Goal: Task Accomplishment & Management: Use online tool/utility

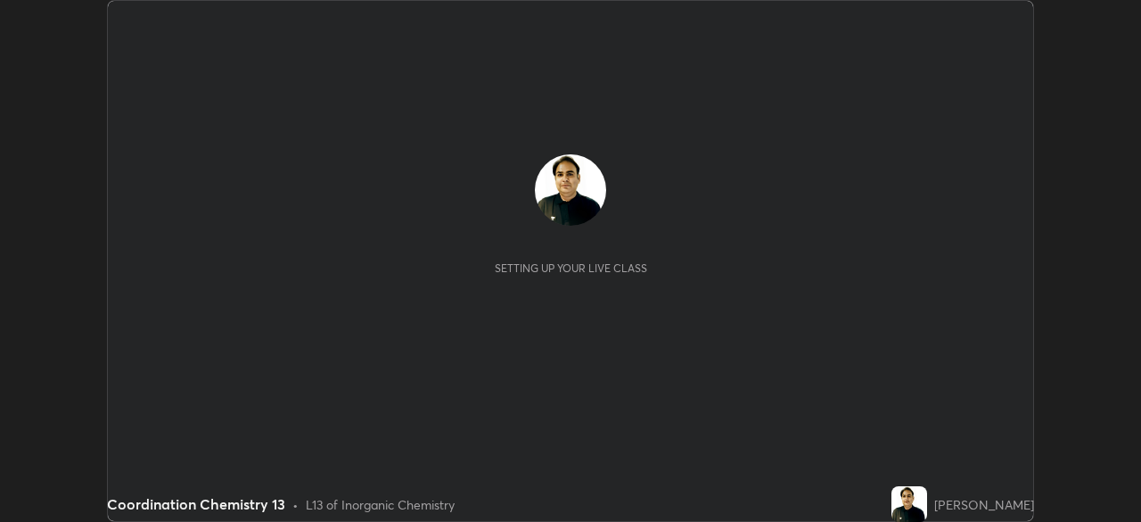
scroll to position [522, 1140]
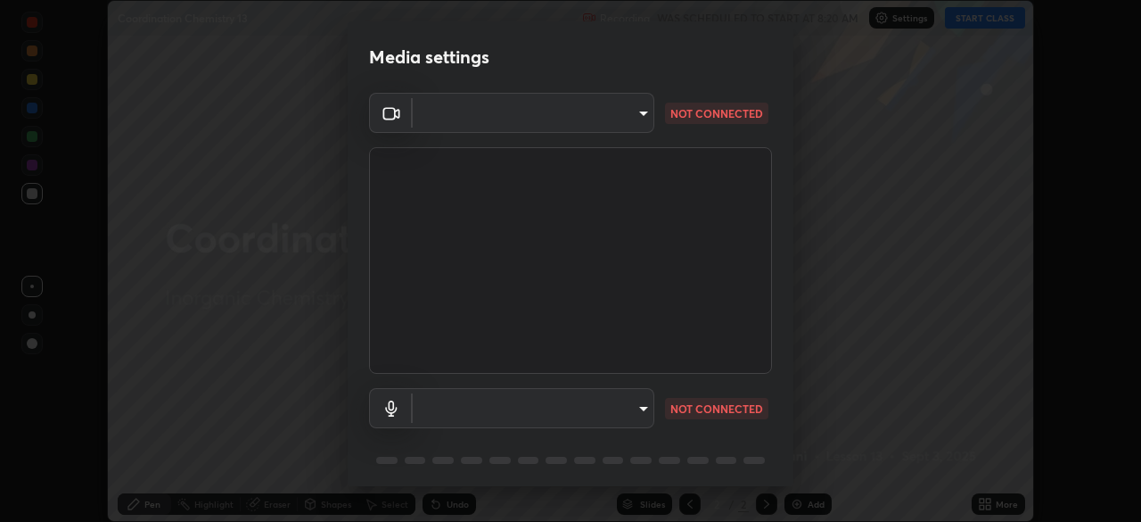
type input "68abbd0ba27f3b7b13d700706cc0a542acc53d6138fc99a51b3524be894f9c2a"
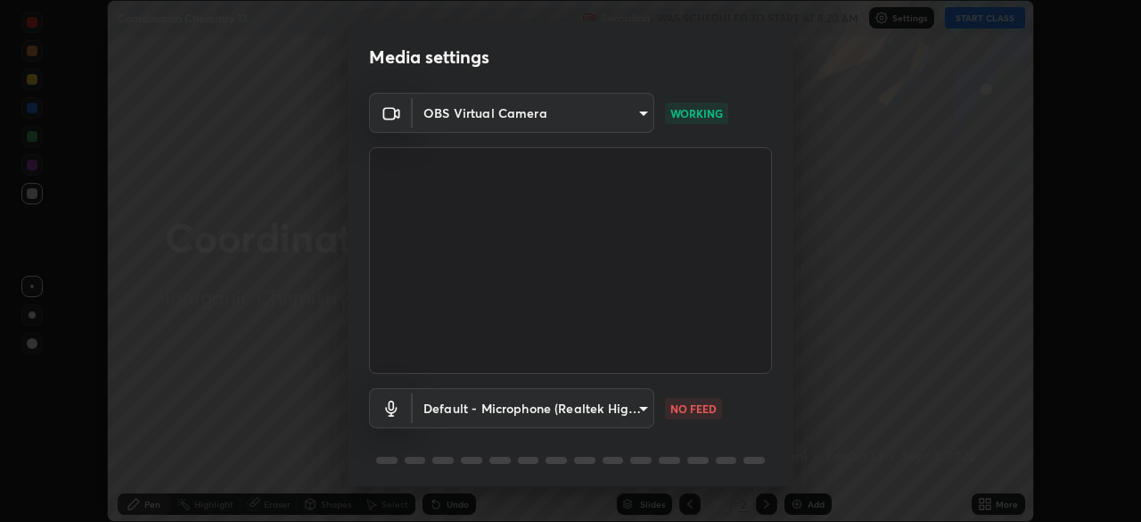
click at [623, 407] on body "Erase all Coordination Chemistry 13 Recording WAS SCHEDULED TO START AT 8:20 AM…" at bounding box center [570, 261] width 1141 height 522
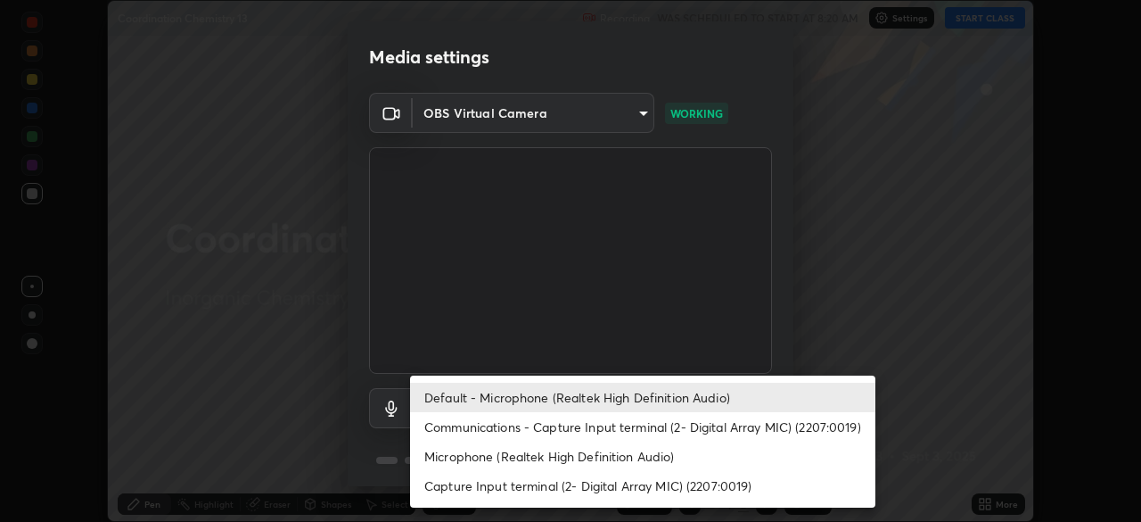
click at [607, 463] on li "Microphone (Realtek High Definition Audio)" at bounding box center [642, 455] width 465 height 29
type input "c17f179a27d05cb872b71612fb377ed1280ec24d62f50840e7cc5c1a7b87f1b0"
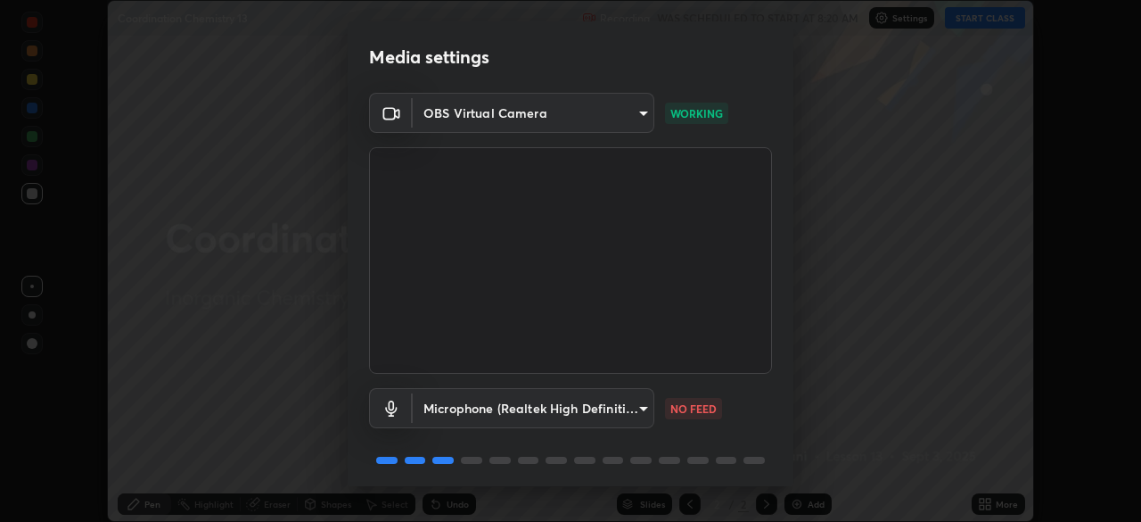
scroll to position [63, 0]
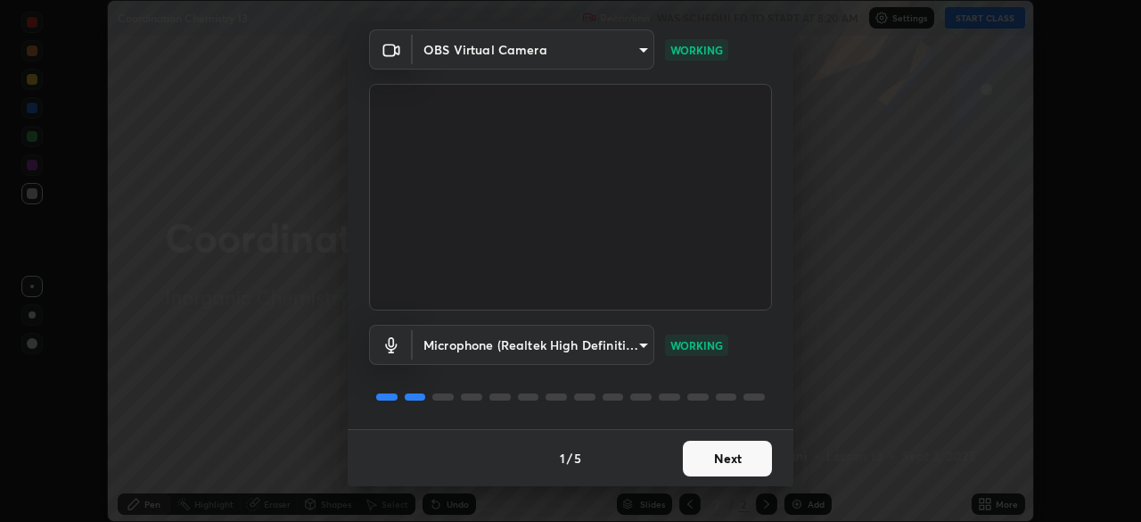
click at [752, 455] on button "Next" at bounding box center [727, 458] width 89 height 36
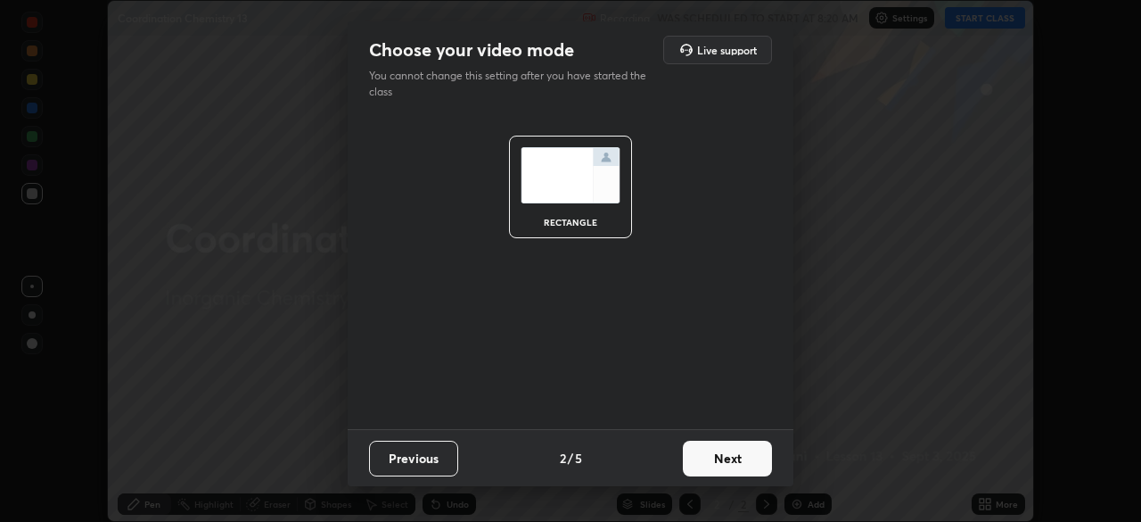
click at [756, 458] on button "Next" at bounding box center [727, 458] width 89 height 36
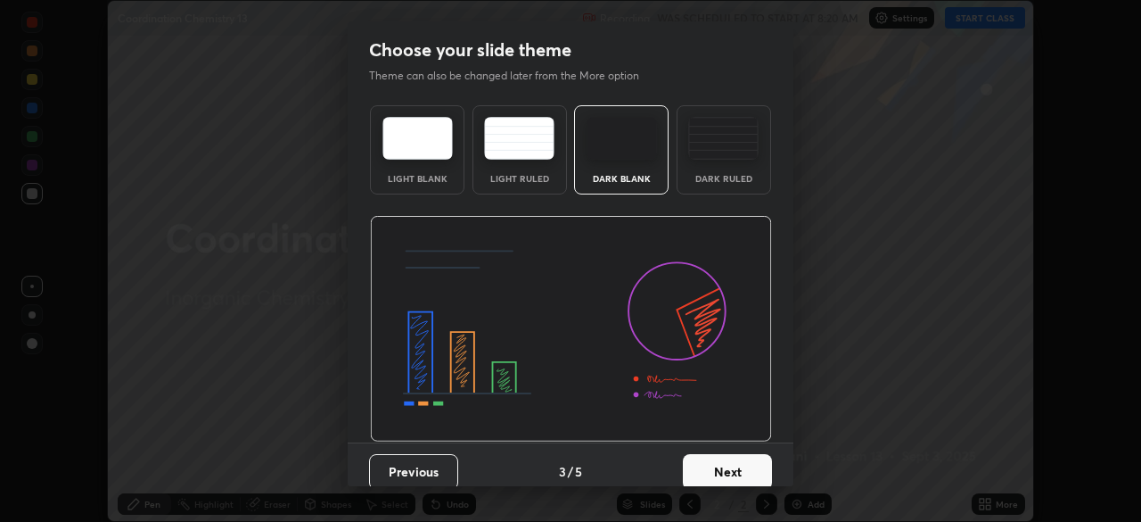
click at [748, 465] on button "Next" at bounding box center [727, 472] width 89 height 36
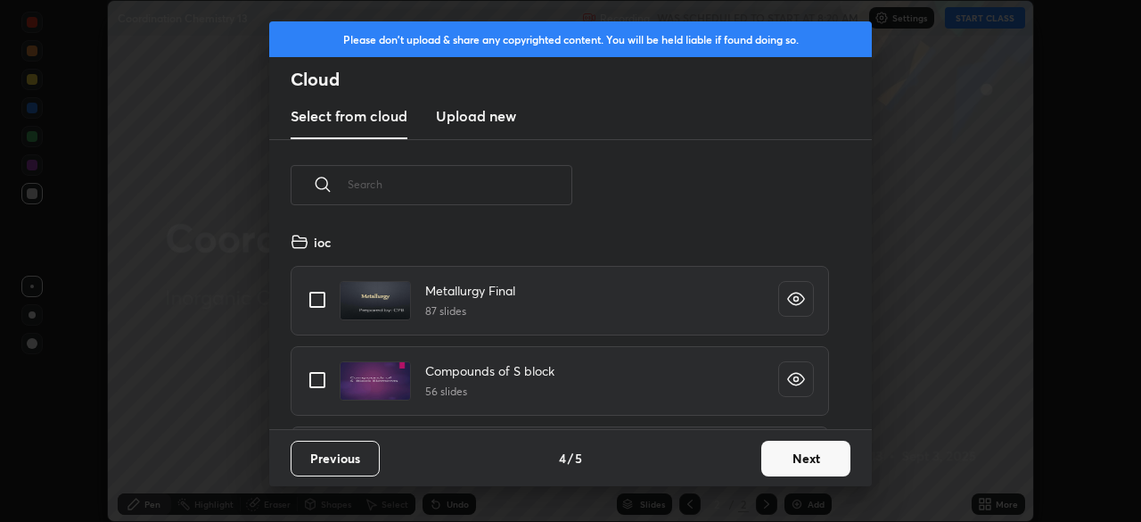
scroll to position [198, 572]
click at [809, 453] on button "Next" at bounding box center [805, 458] width 89 height 36
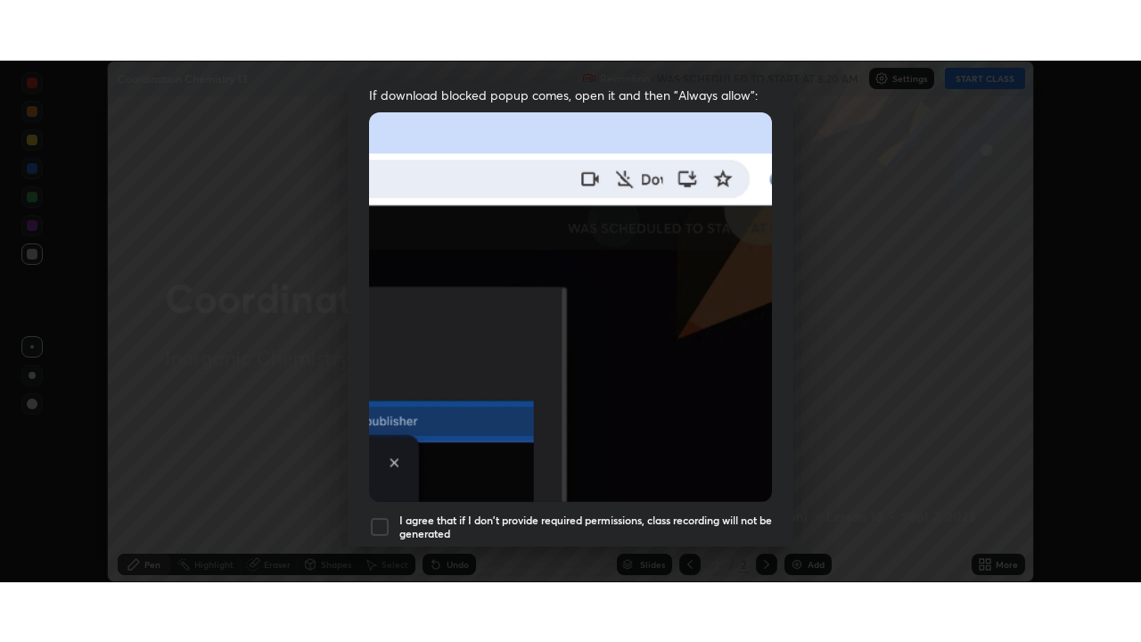
scroll to position [427, 0]
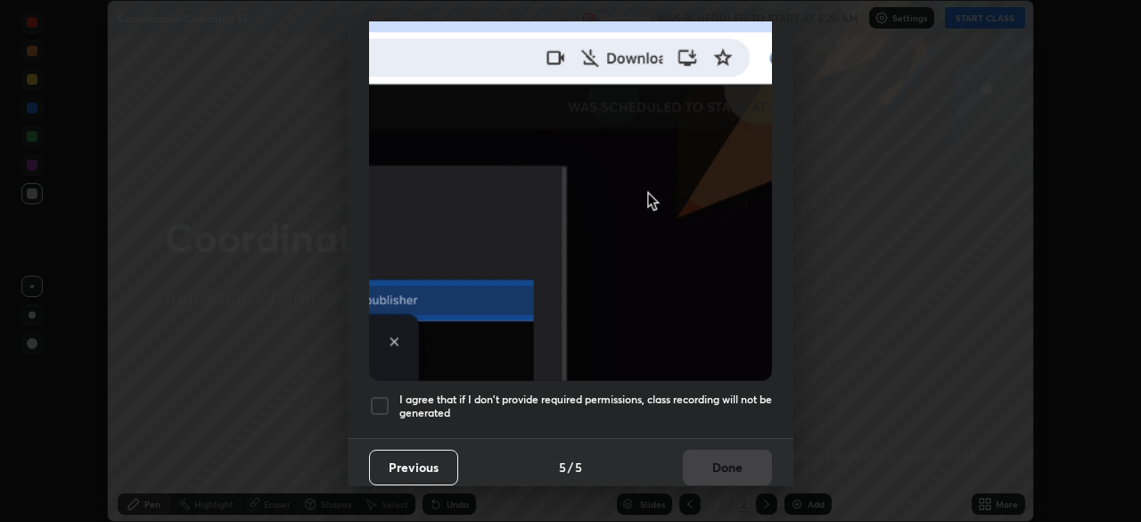
click at [383, 402] on div at bounding box center [379, 405] width 21 height 21
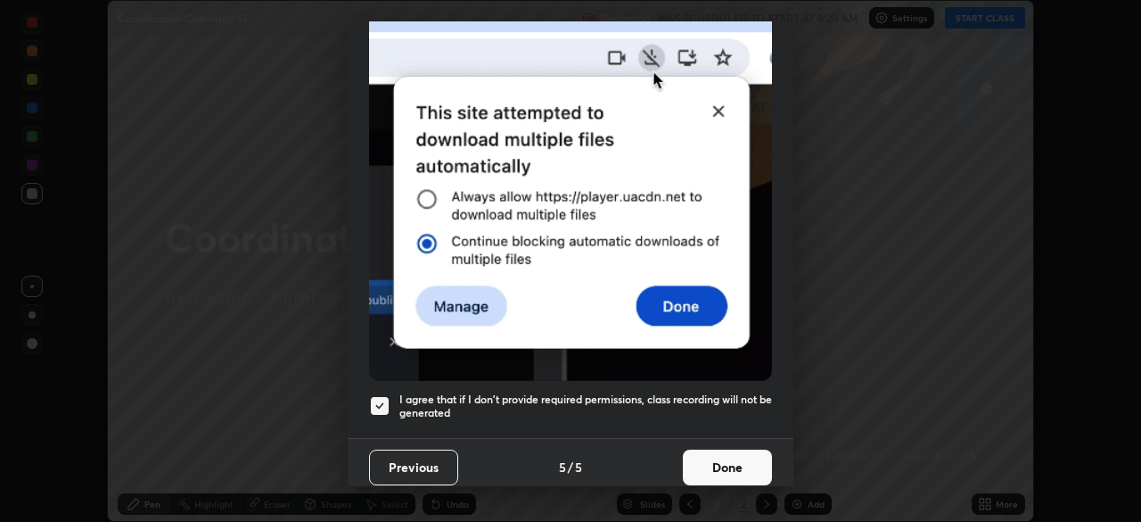
click at [753, 461] on button "Done" at bounding box center [727, 467] width 89 height 36
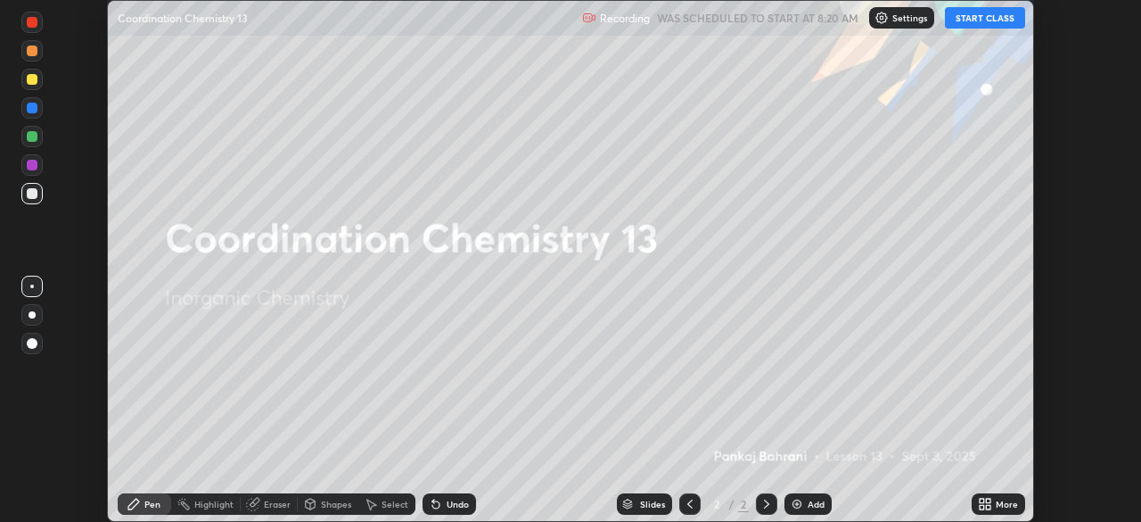
click at [987, 506] on icon at bounding box center [988, 507] width 4 height 4
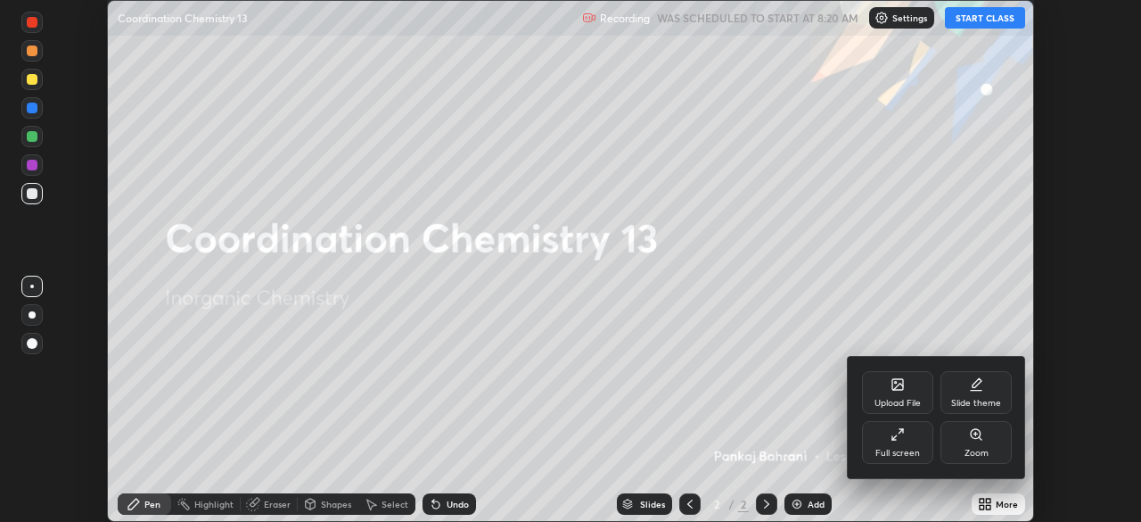
click at [899, 448] on div "Full screen" at bounding box center [898, 452] width 45 height 9
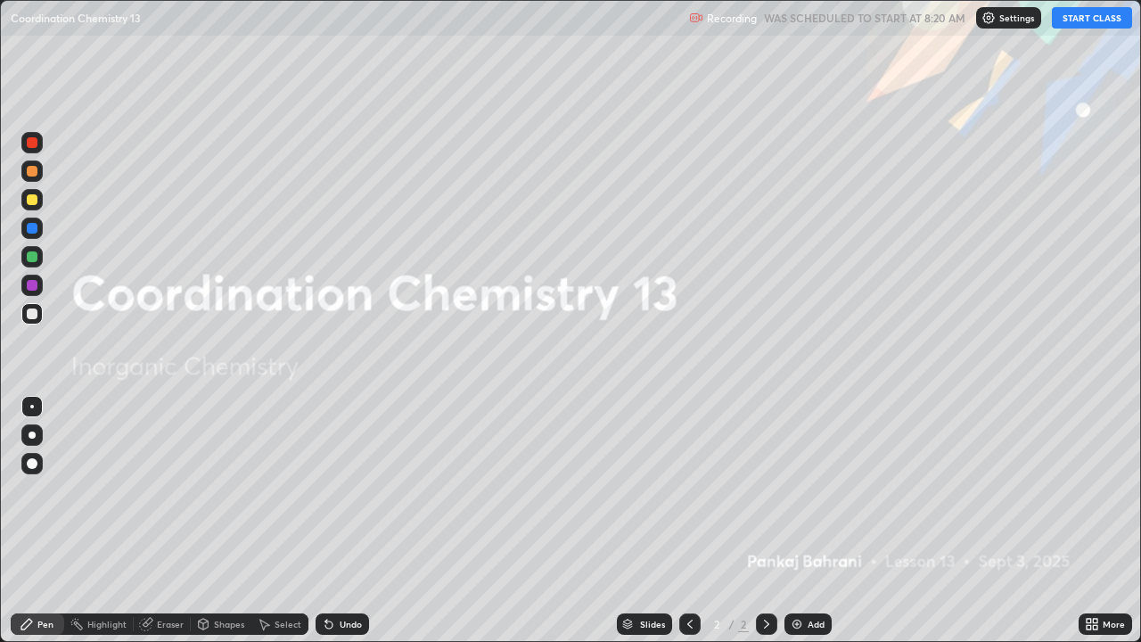
scroll to position [642, 1141]
click at [1109, 21] on button "START CLASS" at bounding box center [1092, 17] width 80 height 21
click at [814, 521] on div "Add" at bounding box center [816, 624] width 17 height 9
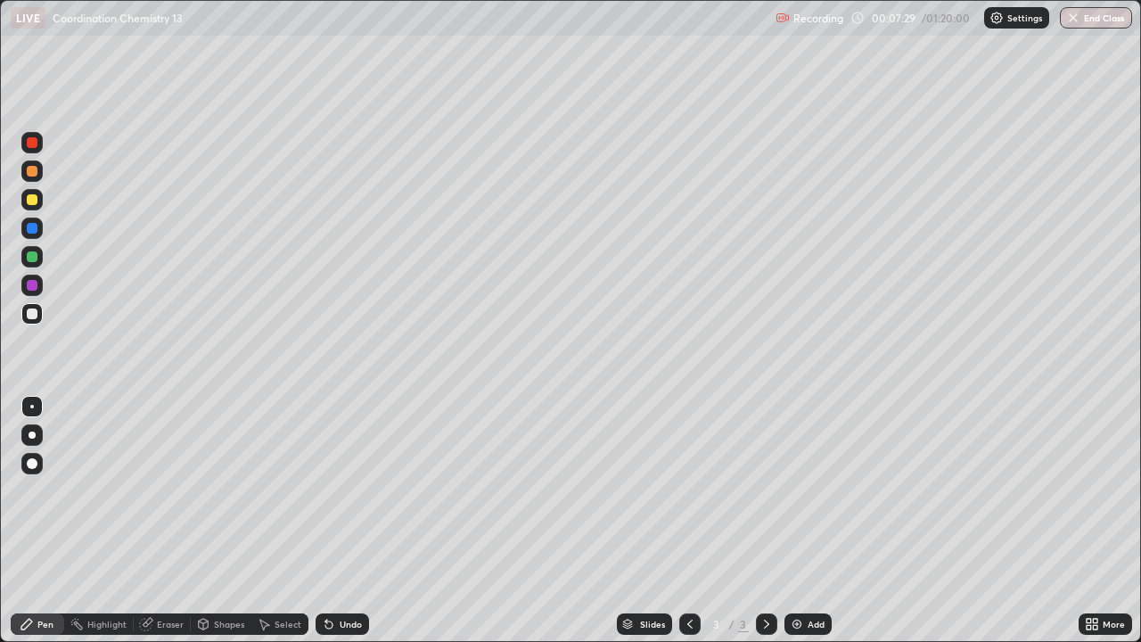
click at [349, 521] on div "Undo" at bounding box center [351, 624] width 22 height 9
click at [349, 521] on div "Undo" at bounding box center [342, 623] width 53 height 21
click at [34, 142] on div at bounding box center [32, 142] width 11 height 11
click at [353, 521] on div "Undo" at bounding box center [351, 624] width 22 height 9
click at [351, 521] on div "Undo" at bounding box center [342, 623] width 53 height 21
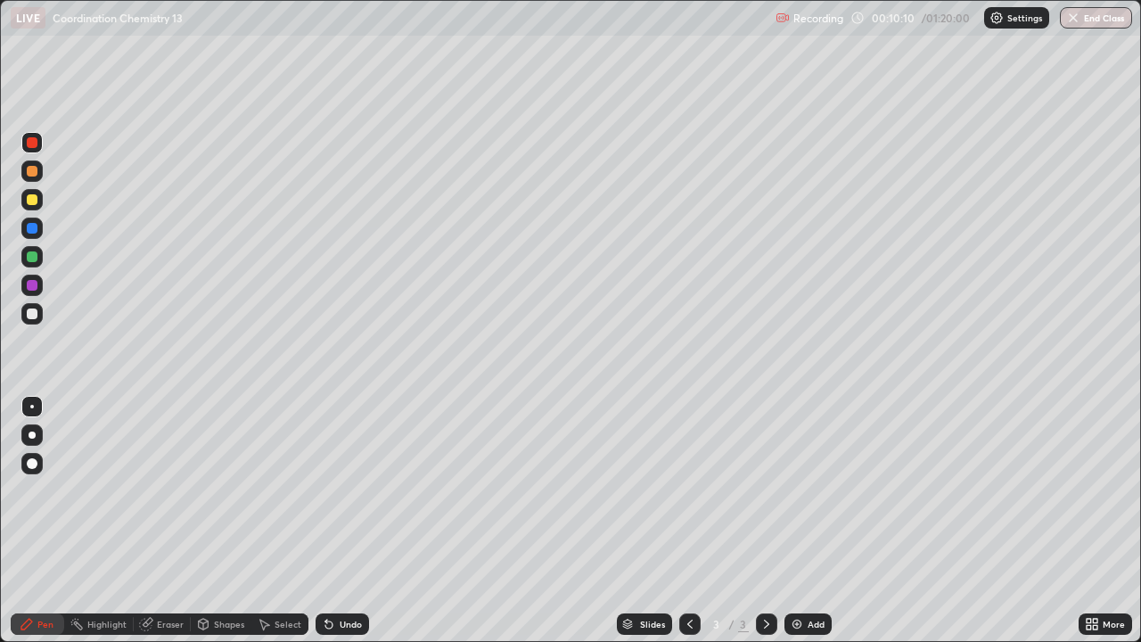
click at [353, 521] on div "Undo" at bounding box center [342, 623] width 53 height 21
click at [354, 521] on div "Undo" at bounding box center [342, 623] width 53 height 21
click at [355, 521] on div "Undo" at bounding box center [342, 623] width 53 height 21
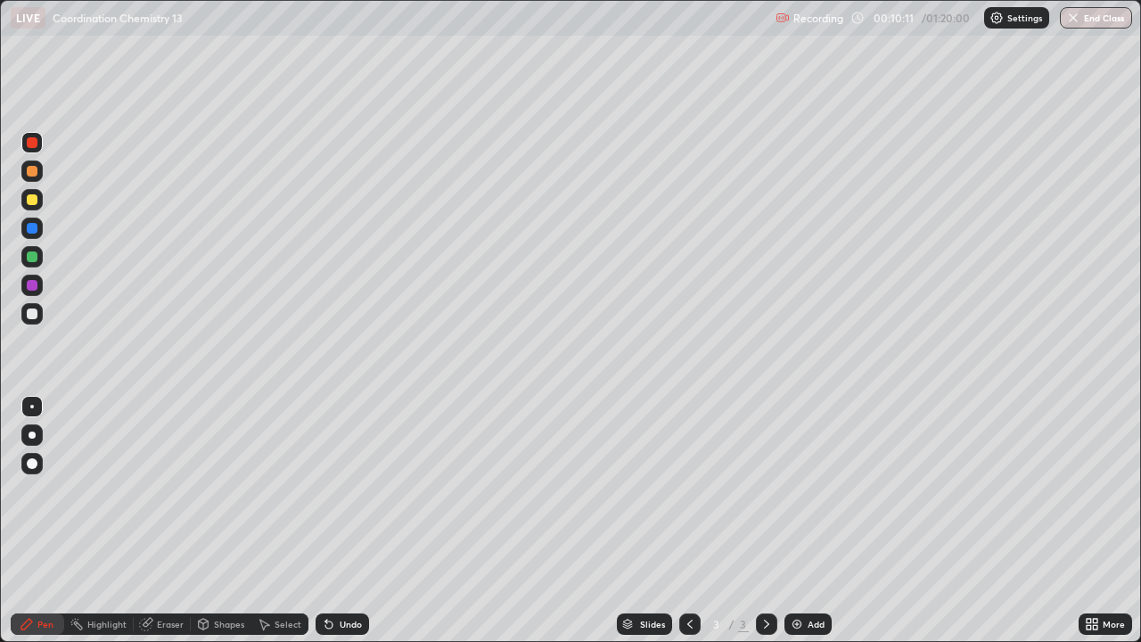
click at [355, 521] on div "Undo" at bounding box center [342, 623] width 53 height 21
click at [357, 521] on div "Undo" at bounding box center [342, 623] width 53 height 21
click at [352, 521] on div "Undo" at bounding box center [342, 623] width 53 height 21
click at [38, 258] on div at bounding box center [31, 256] width 21 height 21
click at [357, 521] on div "Undo" at bounding box center [351, 624] width 22 height 9
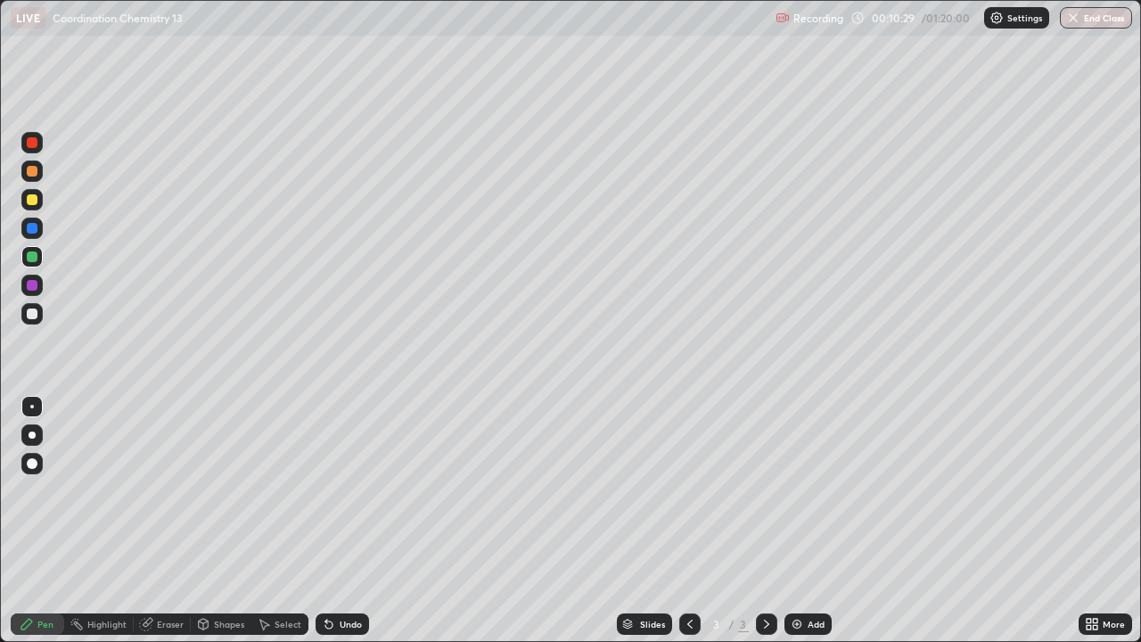
click at [354, 521] on div "Undo" at bounding box center [351, 624] width 22 height 9
click at [359, 521] on div "Undo" at bounding box center [342, 623] width 53 height 21
click at [363, 521] on div "Undo" at bounding box center [342, 623] width 53 height 21
click at [366, 521] on div "Undo" at bounding box center [342, 623] width 53 height 21
click at [364, 521] on div "Undo" at bounding box center [342, 623] width 53 height 21
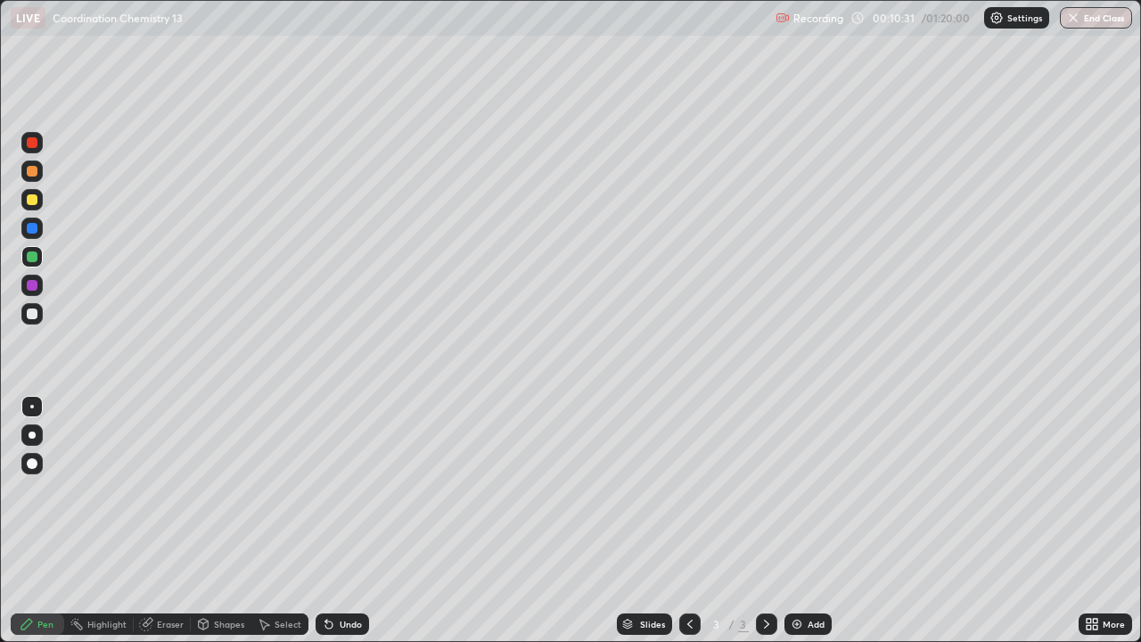
click at [365, 521] on div "Undo" at bounding box center [342, 623] width 53 height 21
click at [358, 521] on div "Undo" at bounding box center [351, 624] width 22 height 9
click at [353, 521] on div "Undo" at bounding box center [351, 624] width 22 height 9
click at [355, 521] on div "Undo" at bounding box center [351, 624] width 22 height 9
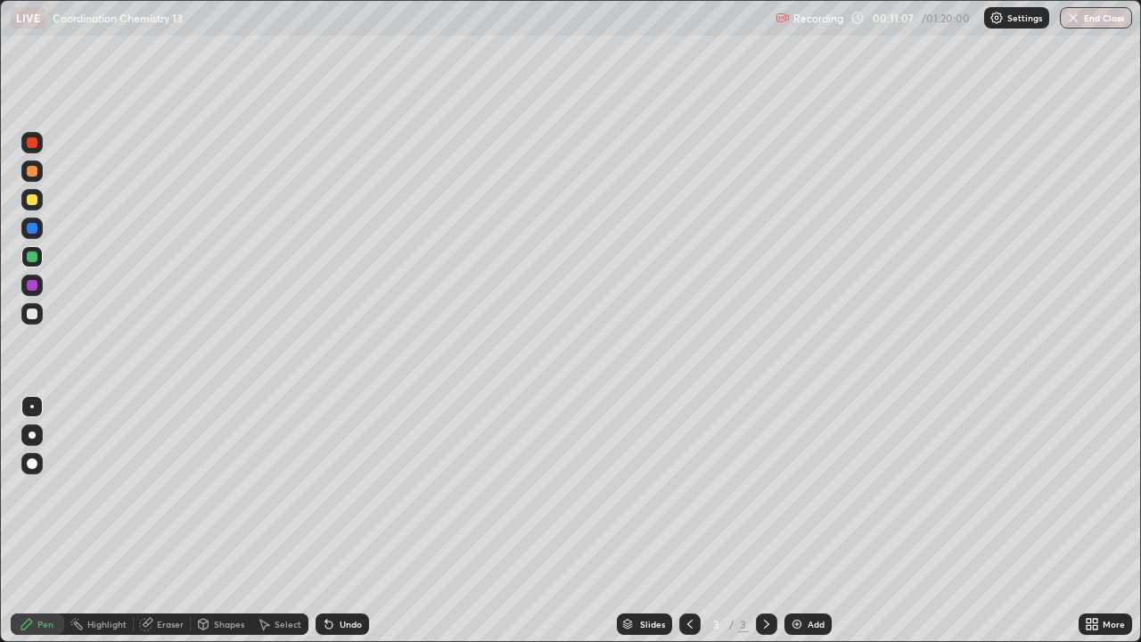
click at [32, 315] on div at bounding box center [32, 314] width 11 height 11
click at [351, 521] on div "Undo" at bounding box center [351, 624] width 22 height 9
click at [353, 521] on div "Undo" at bounding box center [342, 623] width 53 height 21
click at [357, 521] on div "Undo" at bounding box center [342, 623] width 53 height 21
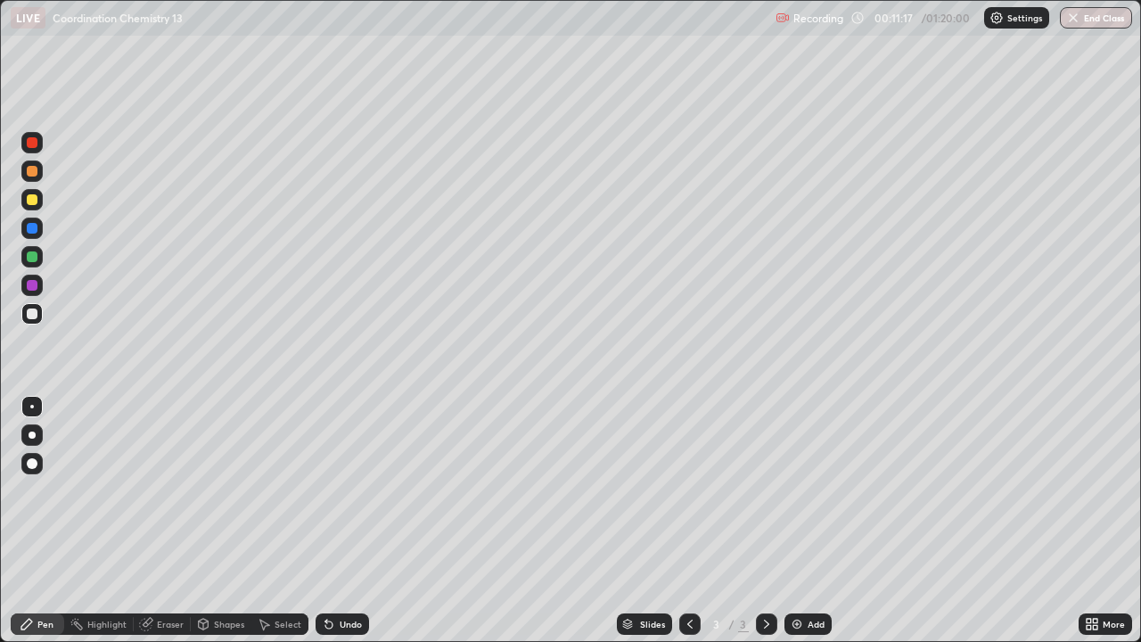
click at [358, 521] on div "Undo" at bounding box center [342, 623] width 53 height 21
click at [357, 521] on div "Undo" at bounding box center [342, 623] width 53 height 21
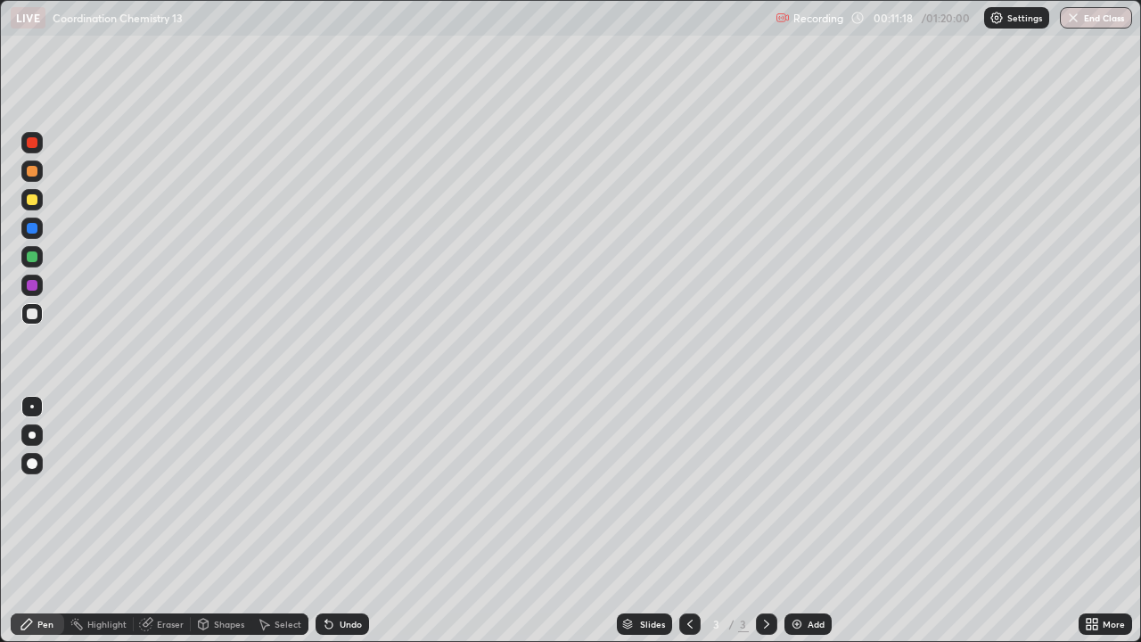
click at [356, 521] on div "Undo" at bounding box center [342, 623] width 53 height 21
click at [354, 521] on div "Undo" at bounding box center [342, 623] width 53 height 21
click at [351, 521] on div "Undo" at bounding box center [342, 623] width 53 height 21
click at [37, 202] on div at bounding box center [32, 199] width 11 height 11
click at [33, 314] on div at bounding box center [32, 314] width 11 height 11
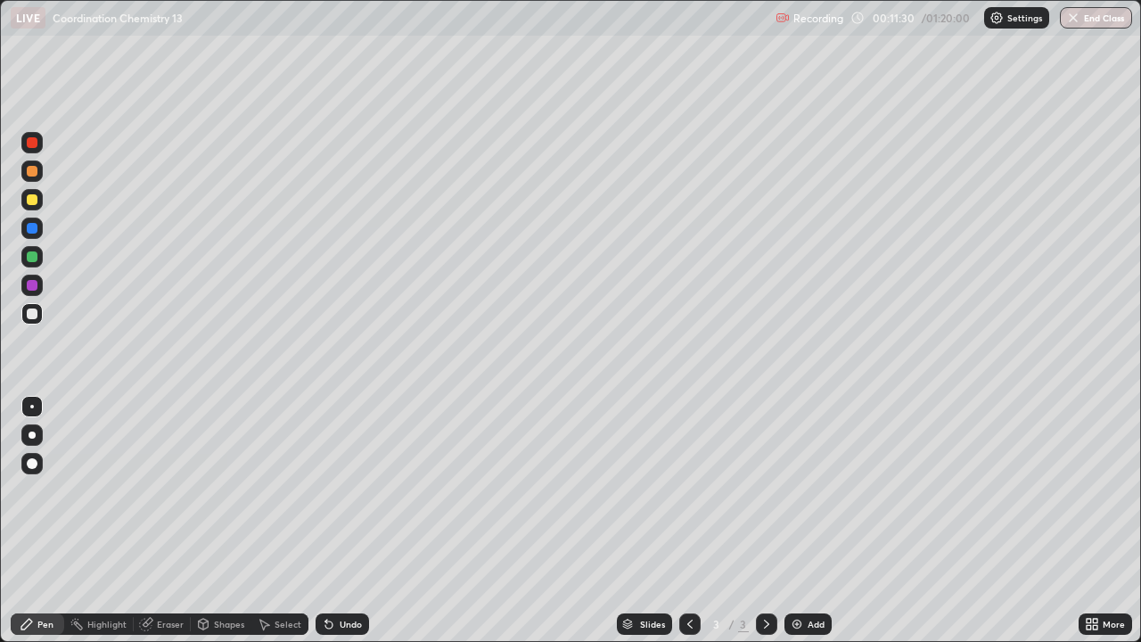
click at [33, 146] on div at bounding box center [32, 142] width 11 height 11
click at [37, 180] on div at bounding box center [31, 170] width 21 height 21
click at [362, 521] on div "Undo" at bounding box center [342, 623] width 53 height 21
click at [698, 521] on div at bounding box center [689, 623] width 21 height 21
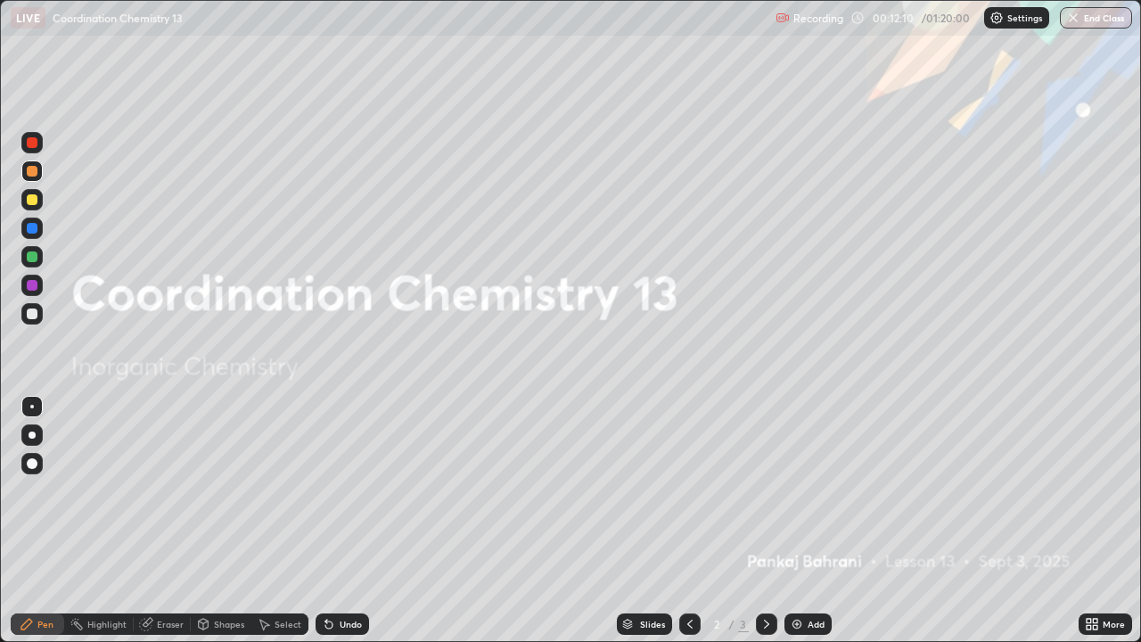
click at [808, 521] on div "Add" at bounding box center [816, 624] width 17 height 9
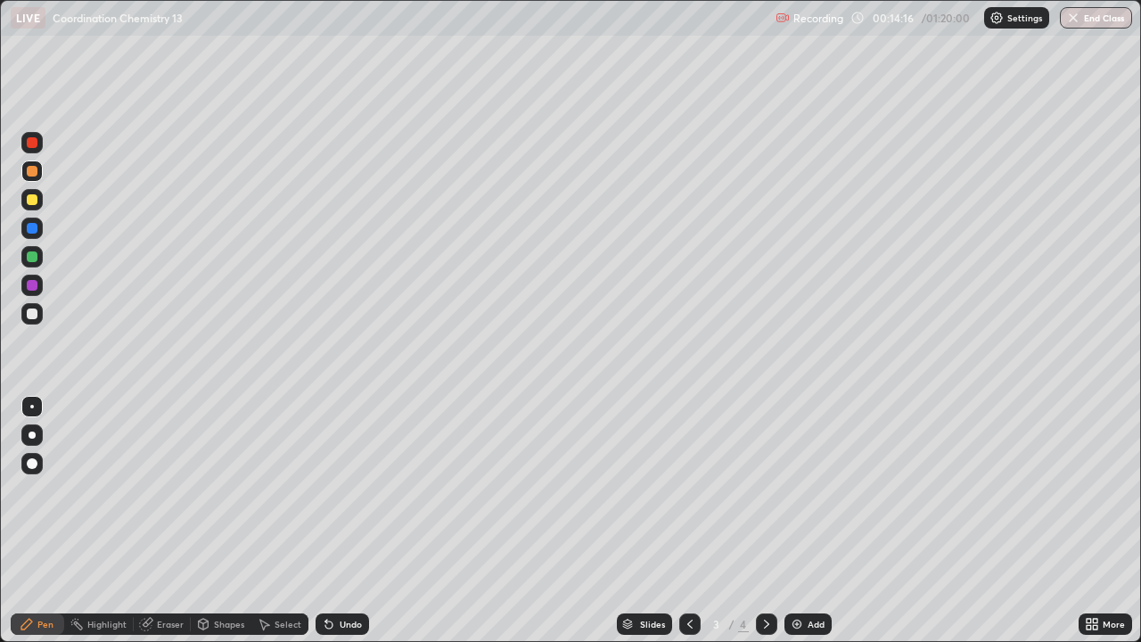
click at [772, 521] on div at bounding box center [766, 623] width 21 height 21
click at [39, 316] on div at bounding box center [31, 313] width 21 height 21
click at [35, 204] on div at bounding box center [32, 199] width 11 height 11
click at [35, 143] on div at bounding box center [32, 142] width 11 height 11
click at [801, 521] on img at bounding box center [797, 624] width 14 height 14
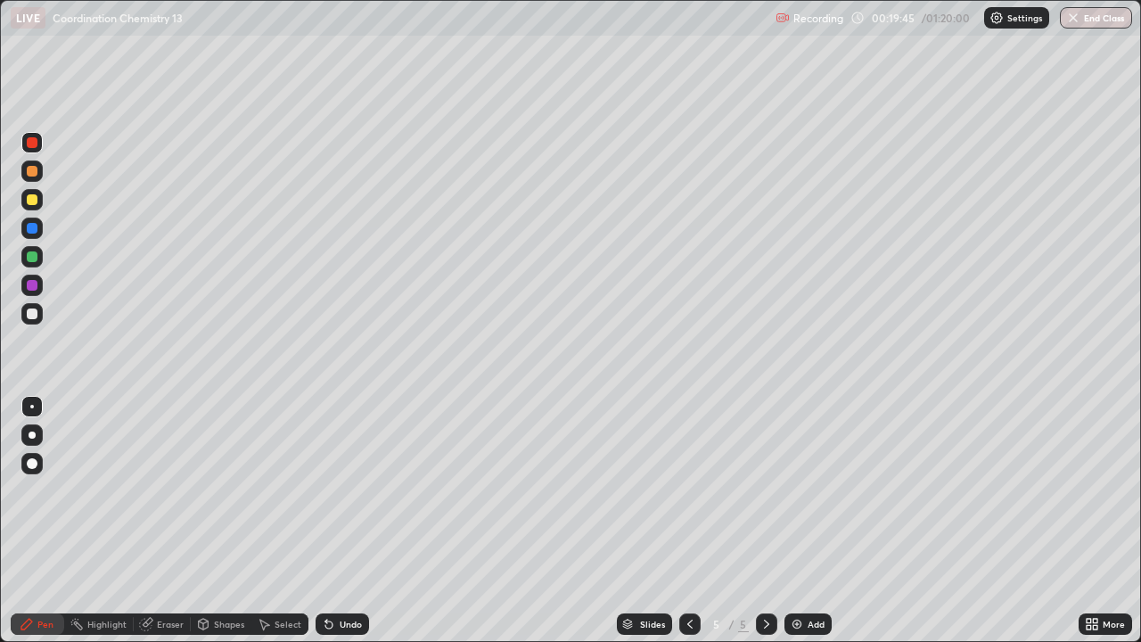
click at [35, 317] on div at bounding box center [32, 314] width 11 height 11
click at [35, 253] on div at bounding box center [32, 256] width 11 height 11
click at [356, 521] on div "Undo" at bounding box center [351, 624] width 22 height 9
click at [355, 521] on div "Undo" at bounding box center [351, 624] width 22 height 9
click at [356, 521] on div "Undo" at bounding box center [351, 624] width 22 height 9
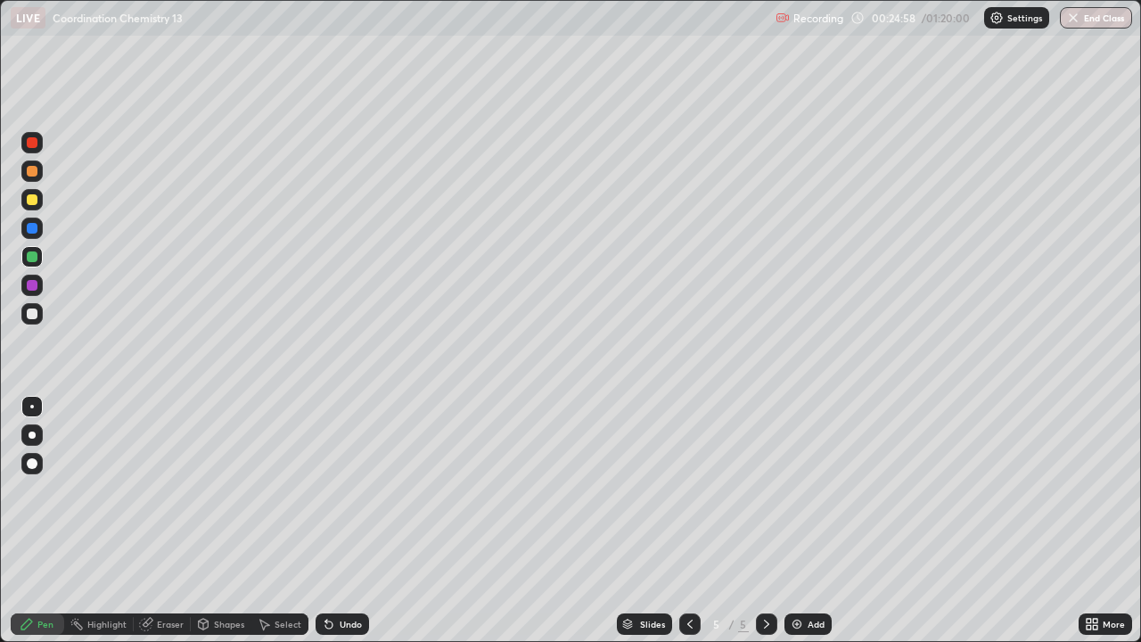
click at [695, 521] on div at bounding box center [689, 623] width 21 height 21
click at [759, 521] on div at bounding box center [766, 623] width 21 height 21
click at [804, 521] on div "Add" at bounding box center [808, 623] width 47 height 21
click at [688, 521] on icon at bounding box center [690, 624] width 14 height 14
click at [786, 521] on div "Add" at bounding box center [808, 623] width 47 height 21
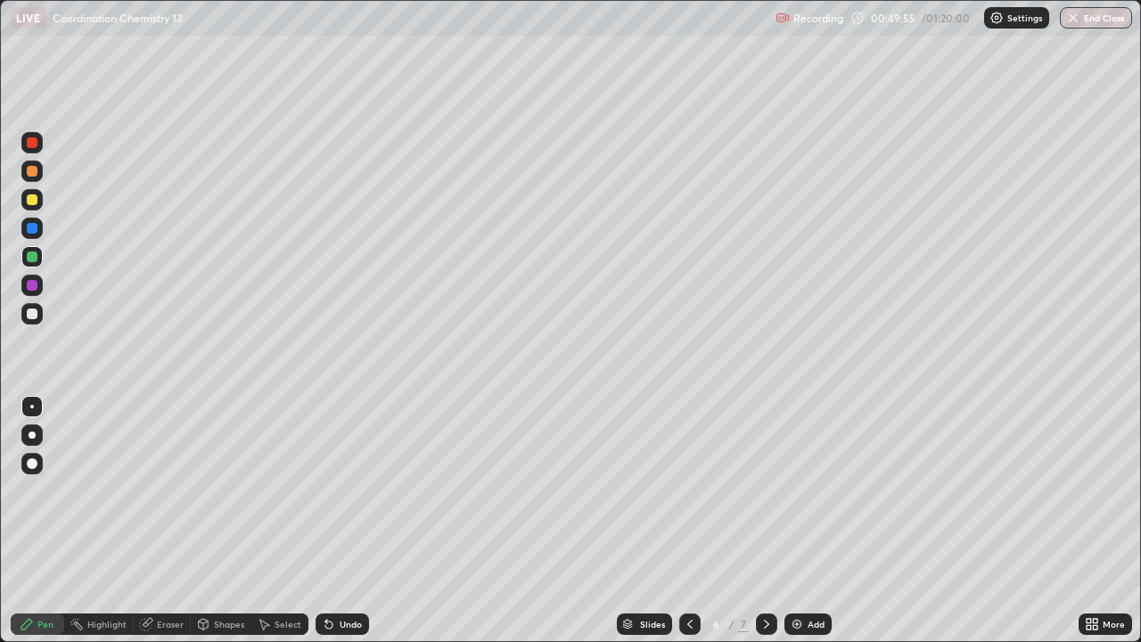
click at [161, 521] on div "Eraser" at bounding box center [170, 624] width 27 height 9
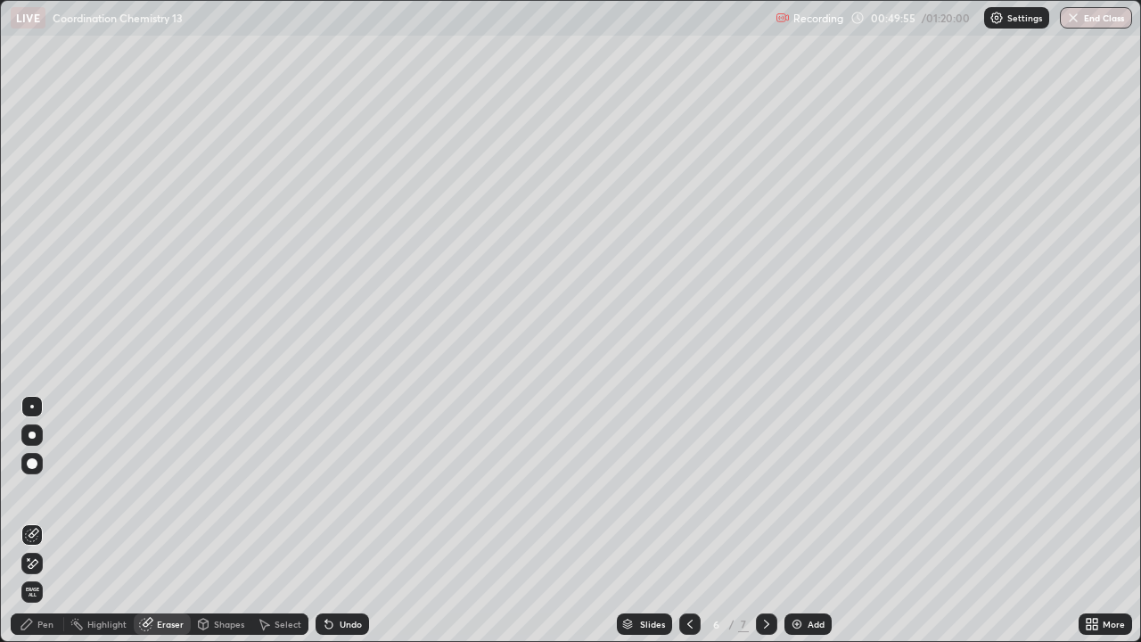
click at [152, 521] on div "Eraser" at bounding box center [162, 623] width 57 height 21
click at [43, 521] on div "Pen" at bounding box center [45, 624] width 16 height 9
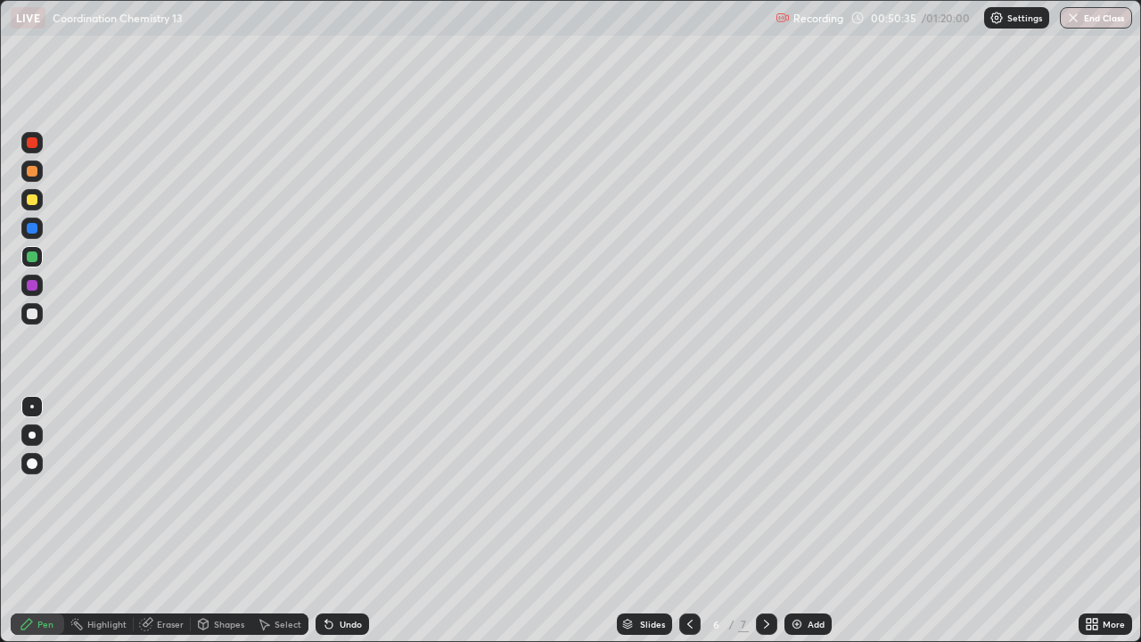
click at [179, 521] on div "Eraser" at bounding box center [162, 624] width 57 height 36
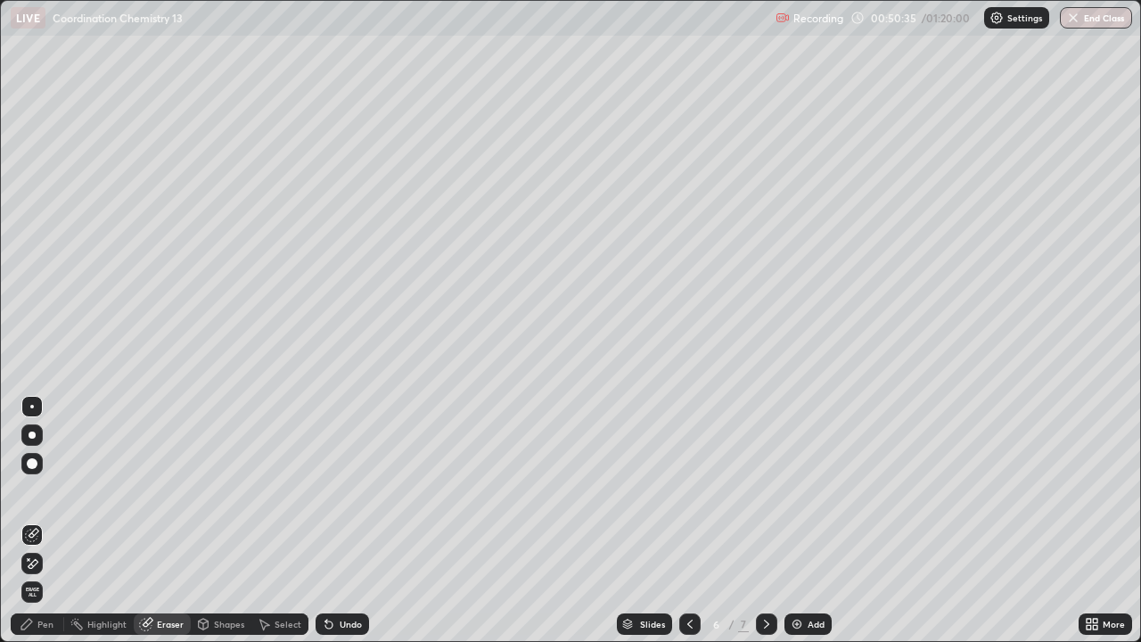
click at [169, 521] on div "Eraser" at bounding box center [170, 624] width 27 height 9
click at [61, 521] on div "Pen" at bounding box center [37, 623] width 53 height 21
click at [49, 521] on div "Pen" at bounding box center [45, 624] width 16 height 9
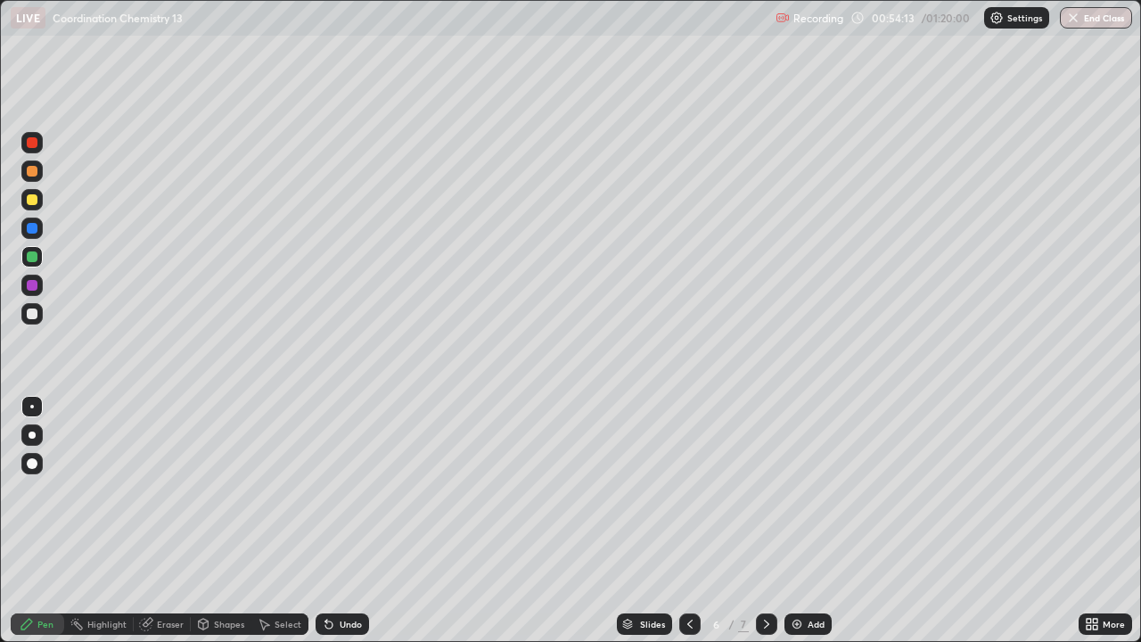
click at [815, 521] on div "Add" at bounding box center [816, 624] width 17 height 9
click at [1087, 521] on icon at bounding box center [1092, 624] width 14 height 14
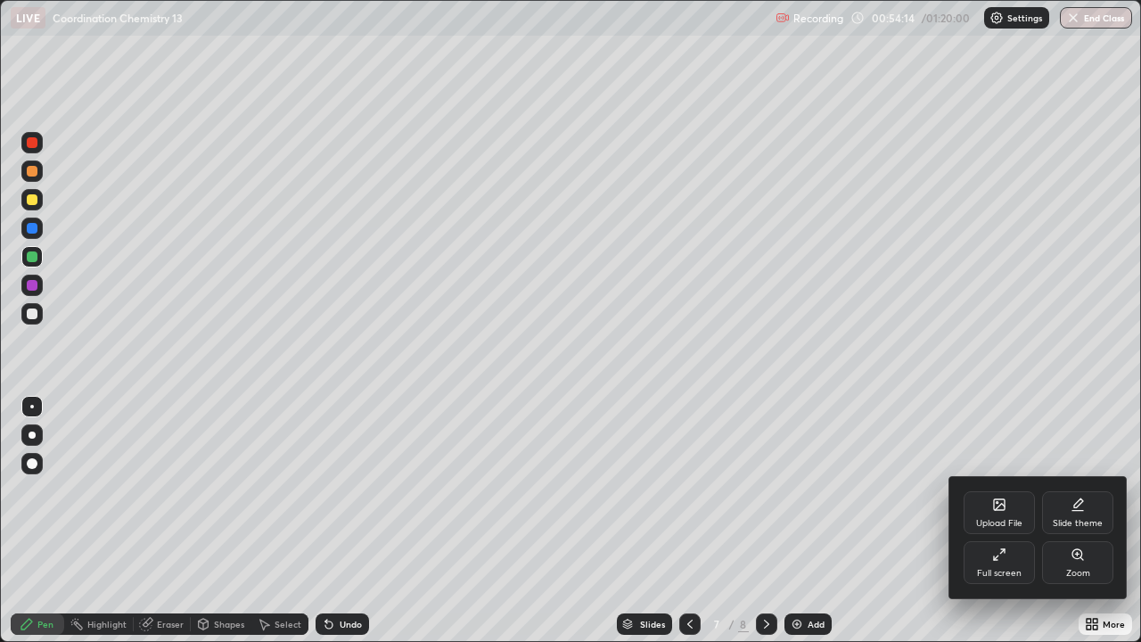
click at [1084, 521] on div at bounding box center [570, 321] width 1141 height 642
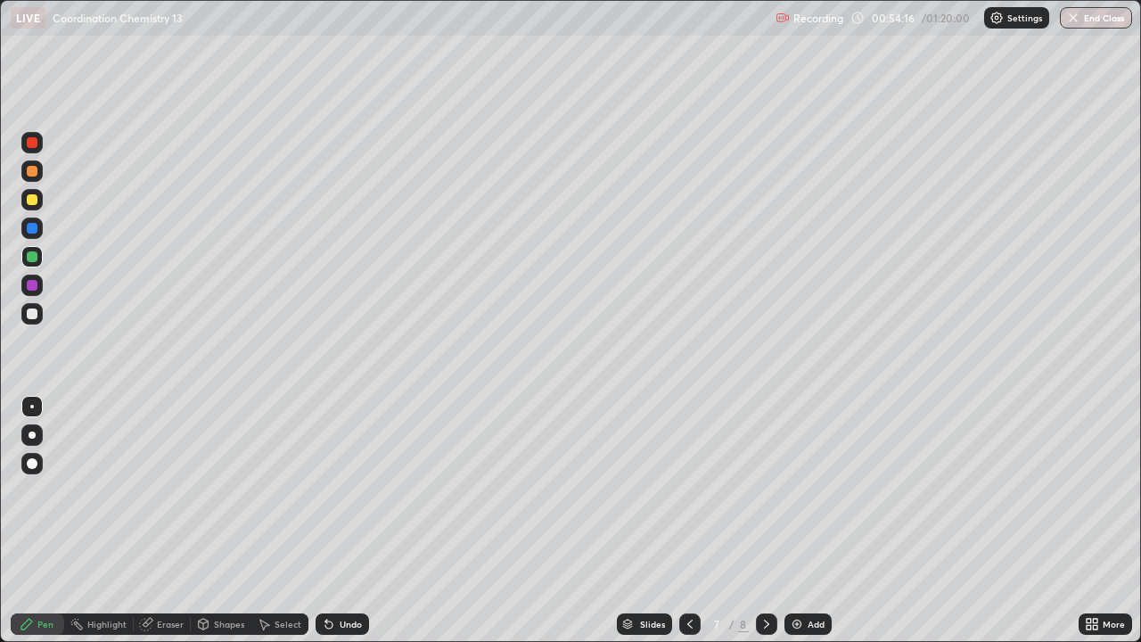
click at [1090, 521] on icon at bounding box center [1089, 627] width 4 height 4
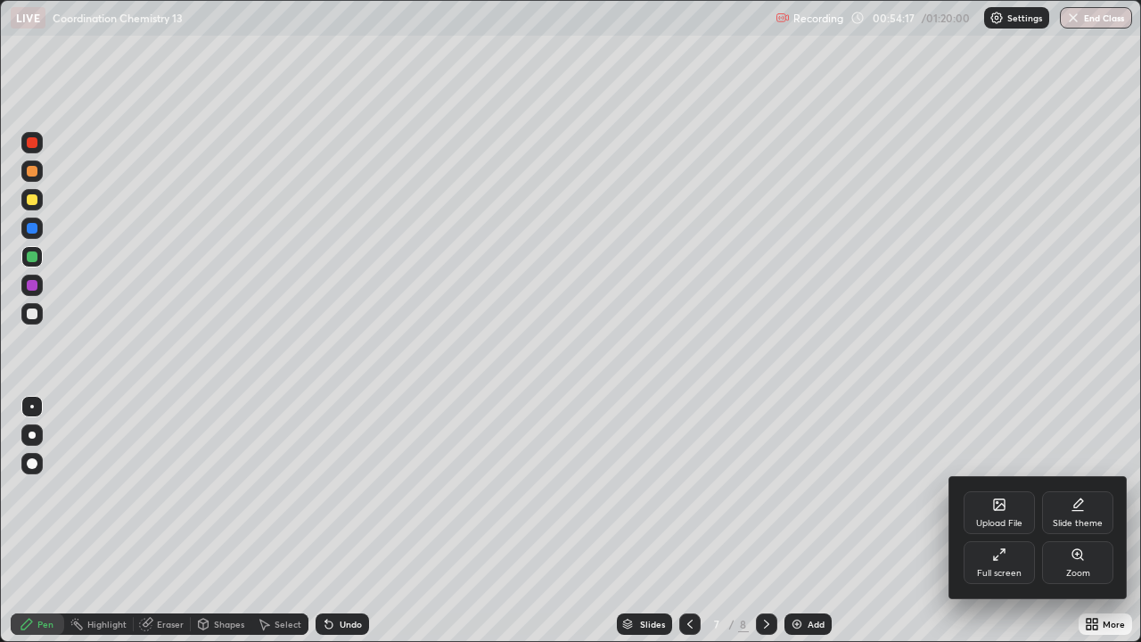
click at [983, 519] on div "Upload File" at bounding box center [999, 523] width 46 height 9
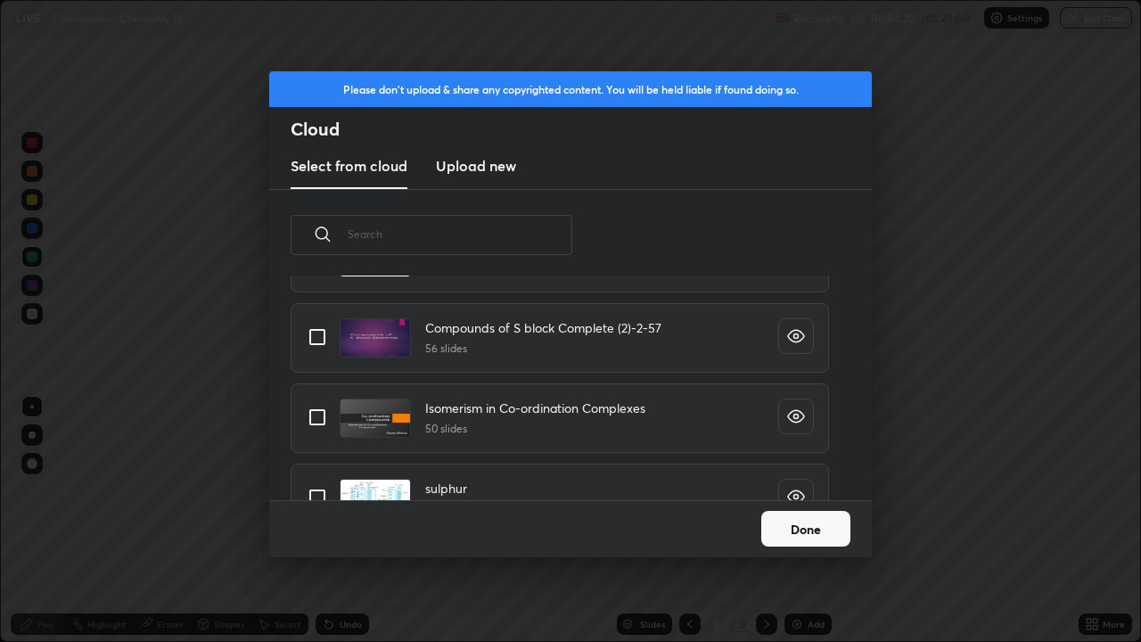
scroll to position [662, 0]
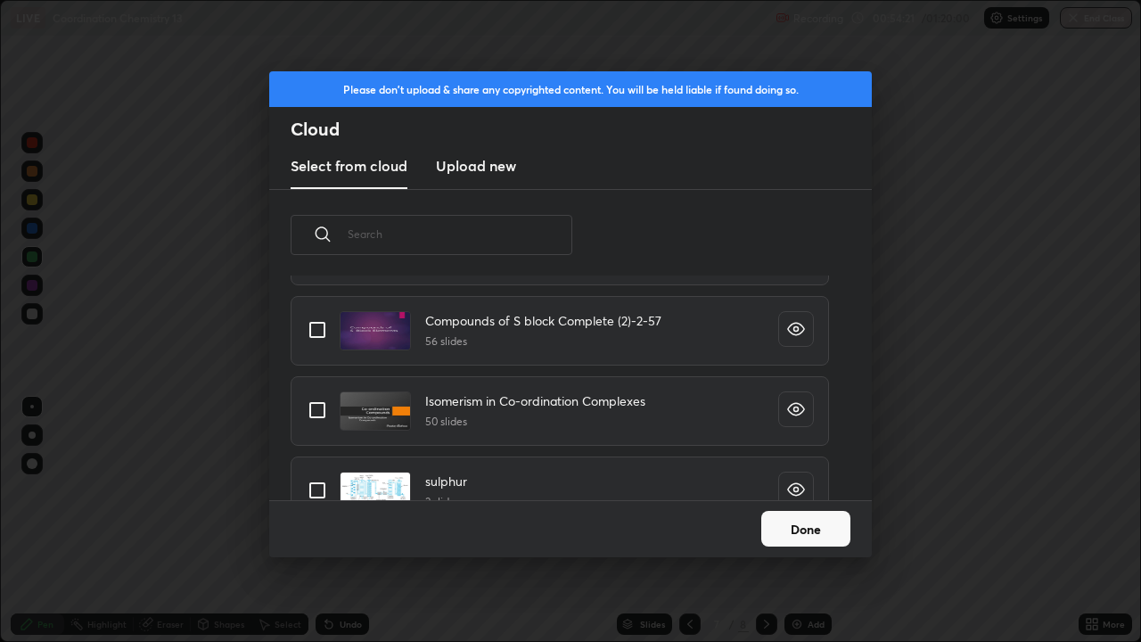
click at [317, 418] on input "grid" at bounding box center [317, 409] width 37 height 37
checkbox input "true"
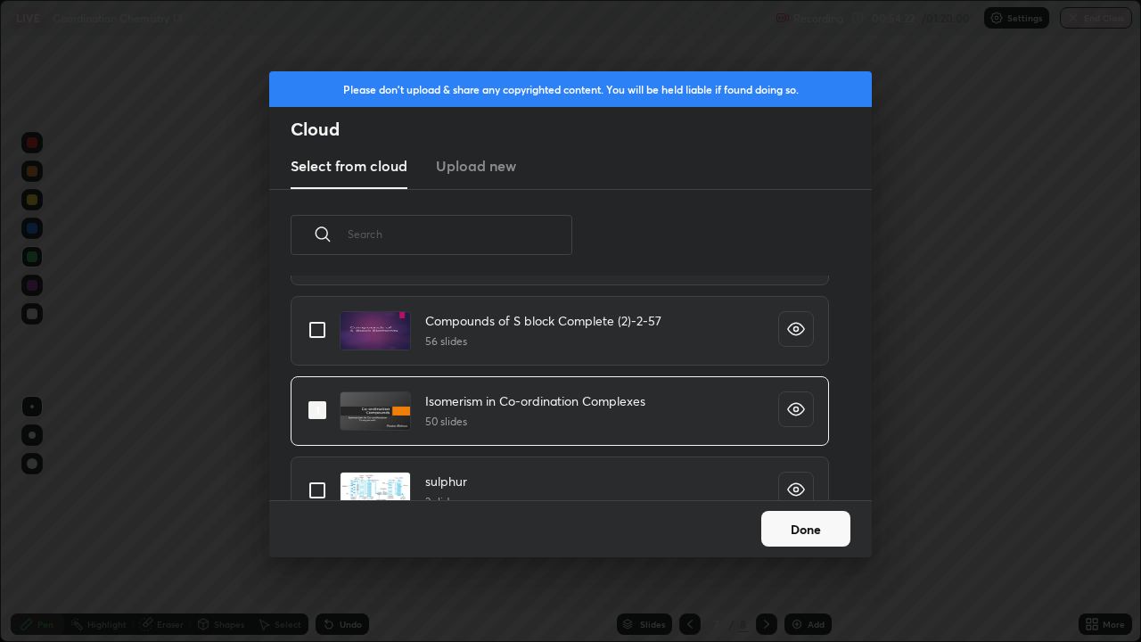
click at [785, 521] on button "Done" at bounding box center [805, 529] width 89 height 36
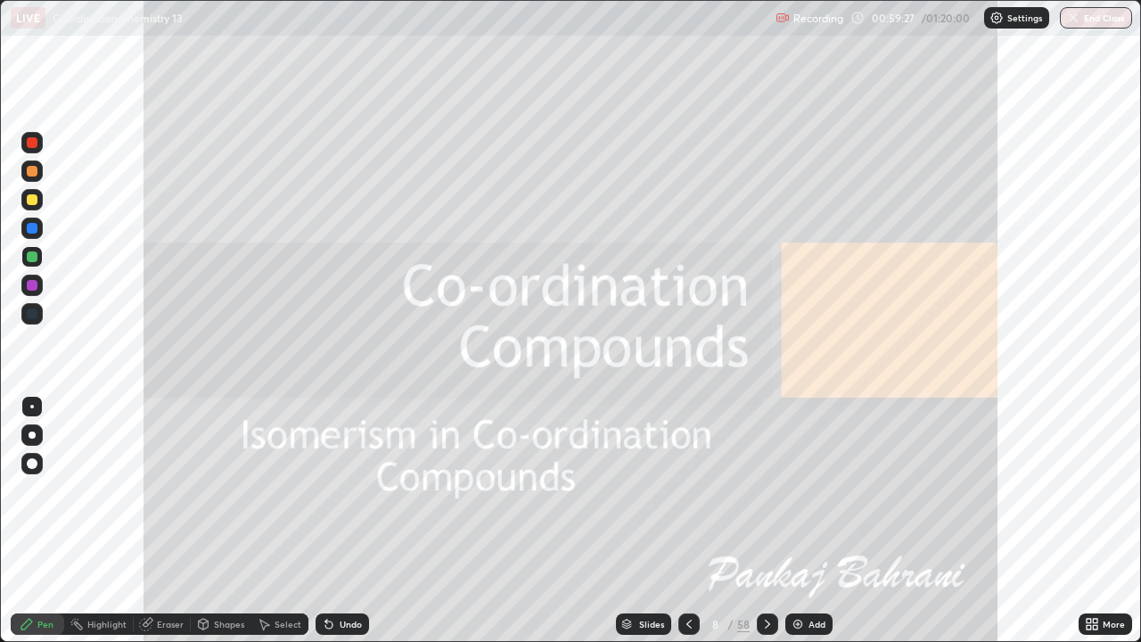
click at [767, 521] on icon at bounding box center [768, 624] width 14 height 14
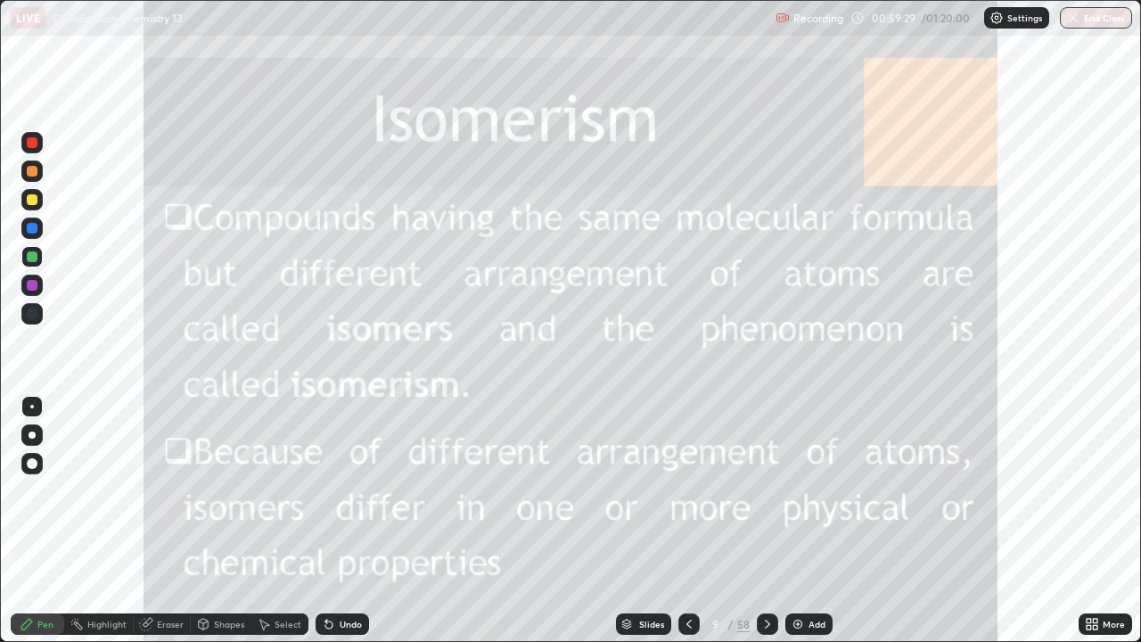
click at [763, 521] on icon at bounding box center [768, 624] width 14 height 14
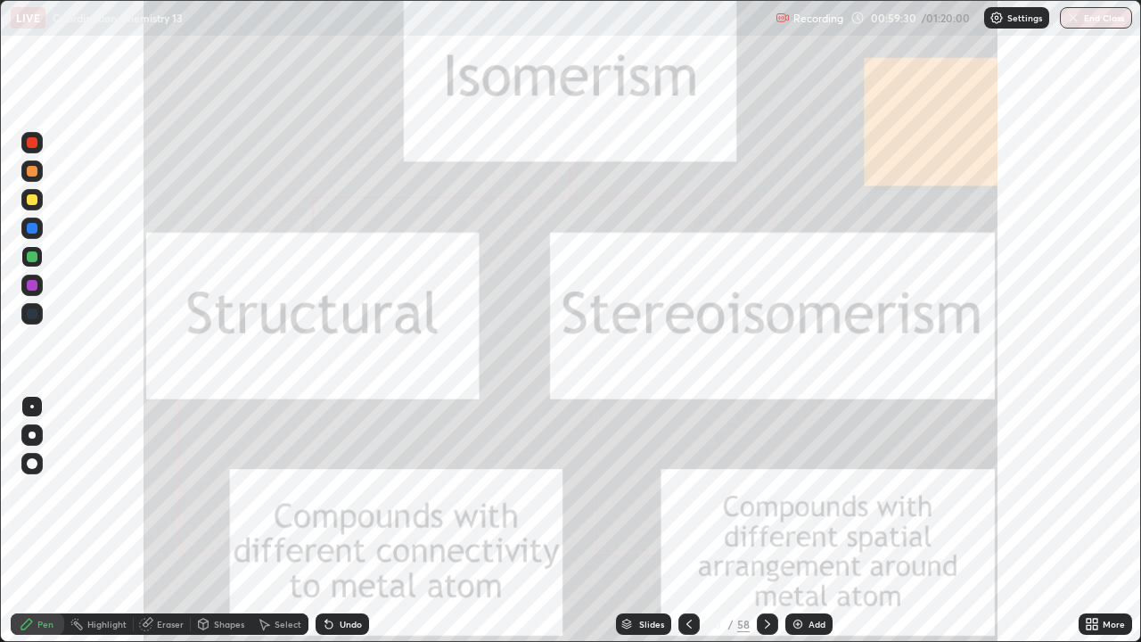
click at [691, 521] on icon at bounding box center [689, 624] width 14 height 14
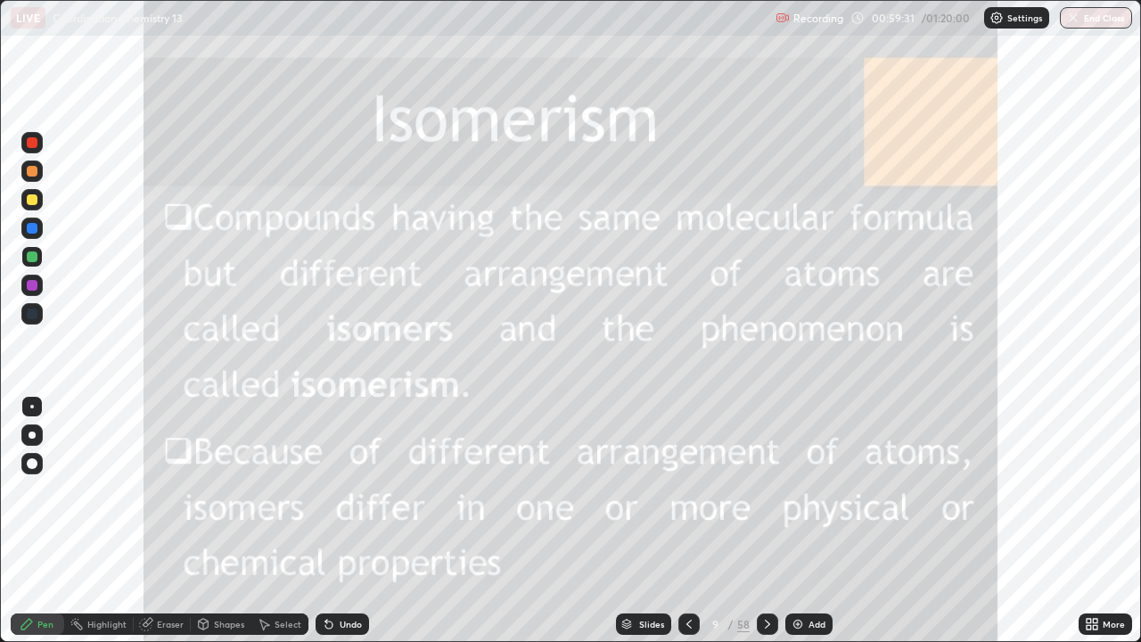
click at [687, 521] on icon at bounding box center [689, 624] width 5 height 9
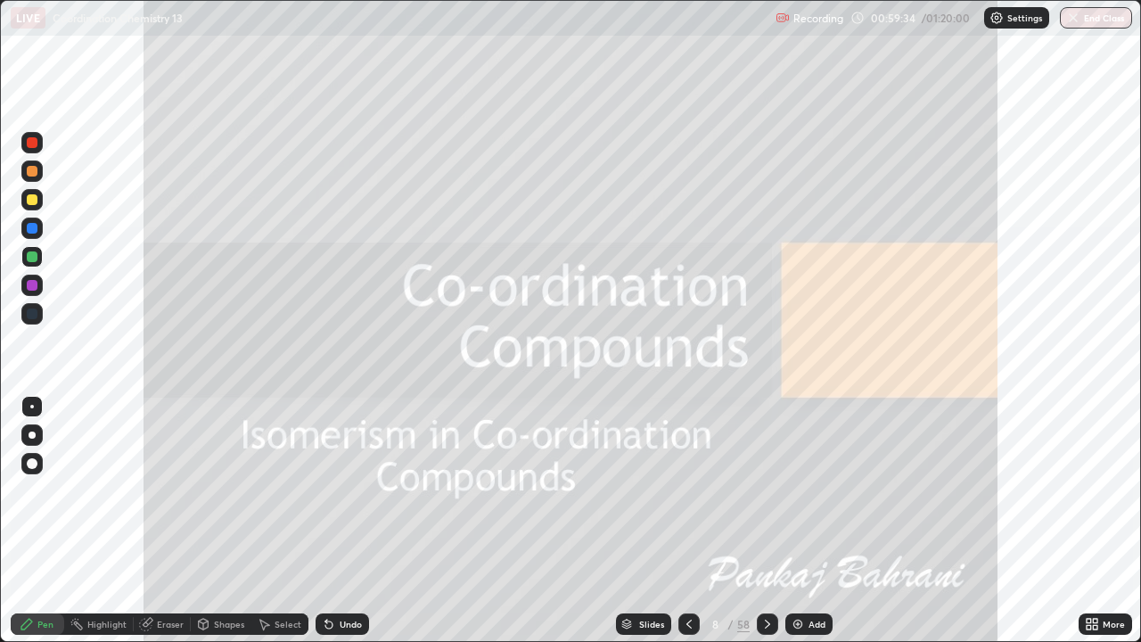
click at [685, 521] on icon at bounding box center [689, 624] width 14 height 14
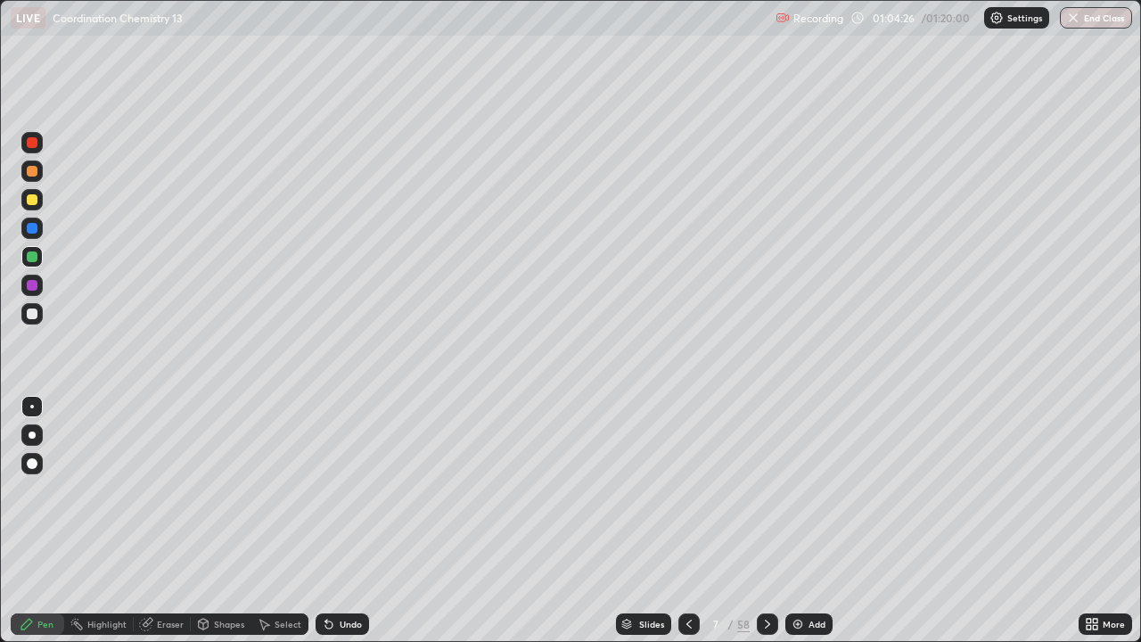
click at [804, 521] on div "Add" at bounding box center [809, 623] width 47 height 21
click at [31, 201] on div at bounding box center [32, 199] width 11 height 11
click at [357, 521] on div "Undo" at bounding box center [351, 624] width 22 height 9
click at [38, 253] on div at bounding box center [31, 256] width 21 height 21
click at [1098, 26] on button "End Class" at bounding box center [1096, 17] width 72 height 21
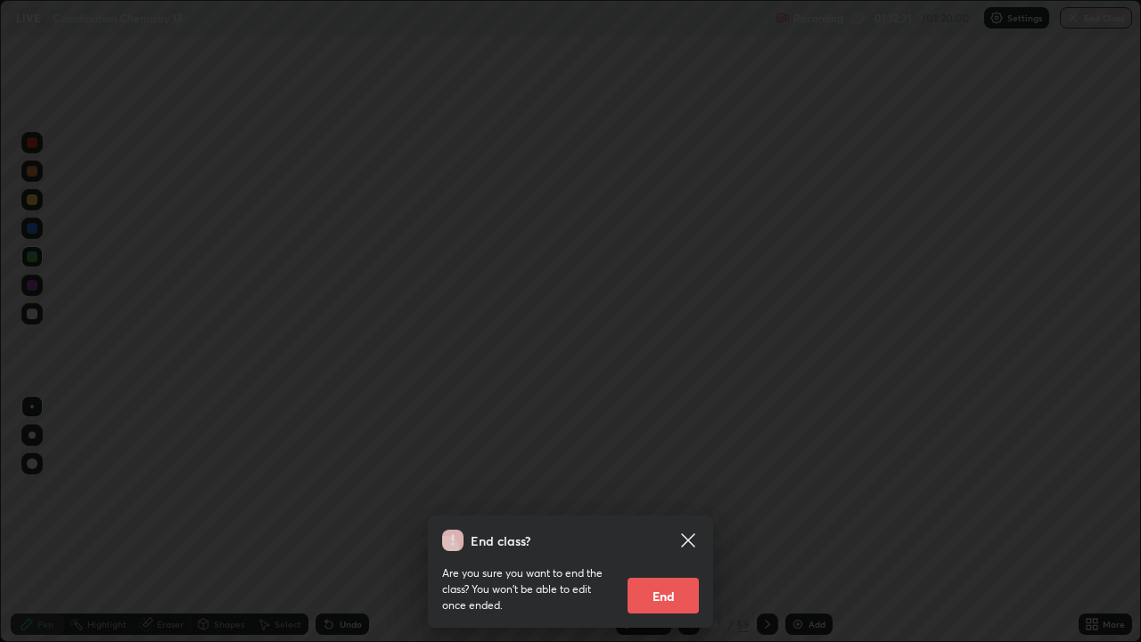
click at [686, 521] on button "End" at bounding box center [663, 596] width 71 height 36
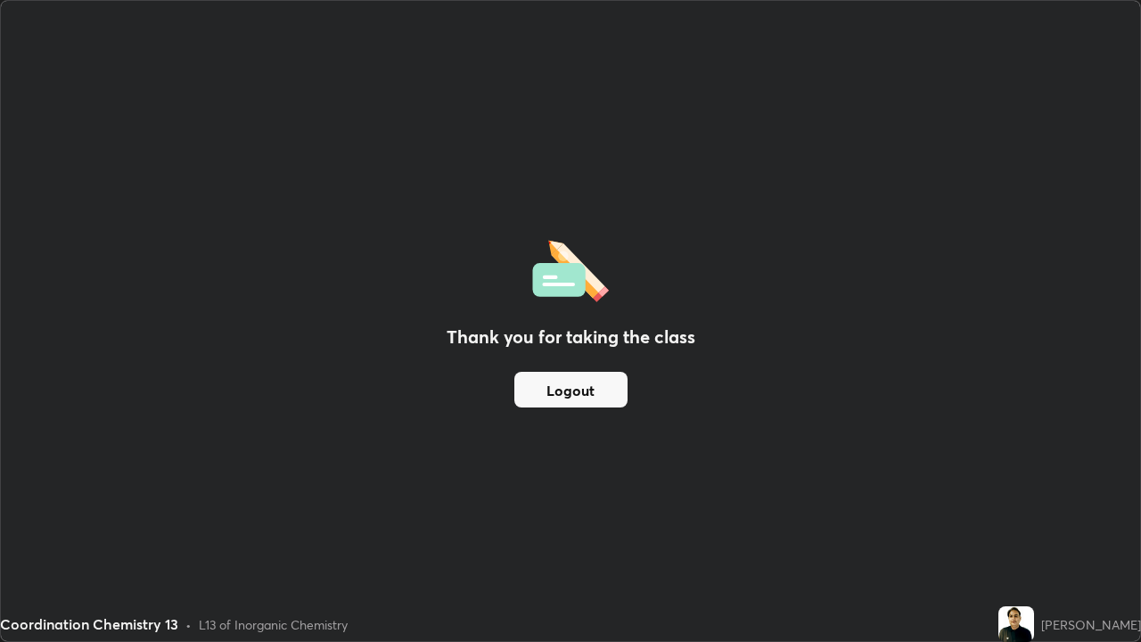
click at [616, 399] on button "Logout" at bounding box center [570, 390] width 113 height 36
